Goal: Use online tool/utility: Utilize a website feature to perform a specific function

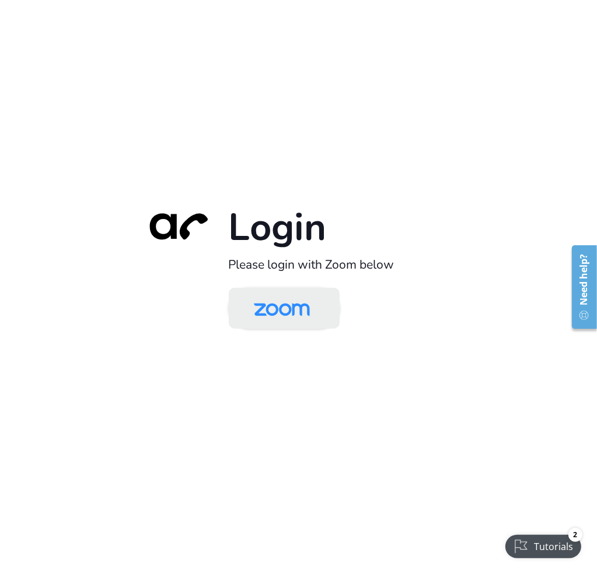
click at [279, 310] on img at bounding box center [282, 309] width 81 height 38
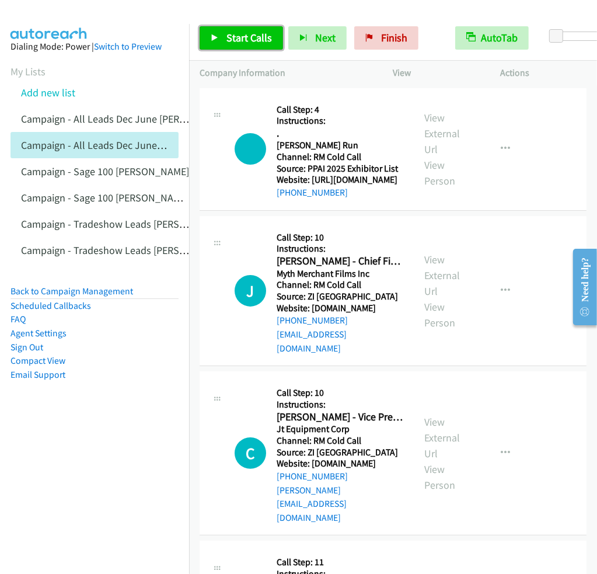
click at [245, 40] on span "Start Calls" at bounding box center [249, 37] width 46 height 13
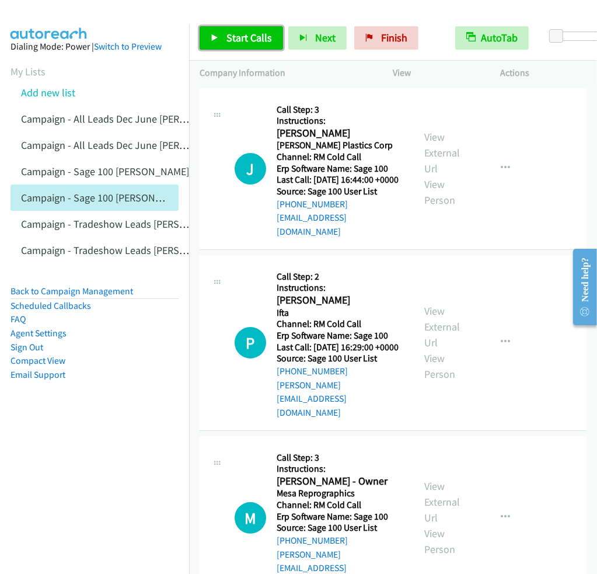
click at [259, 41] on span "Start Calls" at bounding box center [249, 37] width 46 height 13
